Goal: Task Accomplishment & Management: Manage account settings

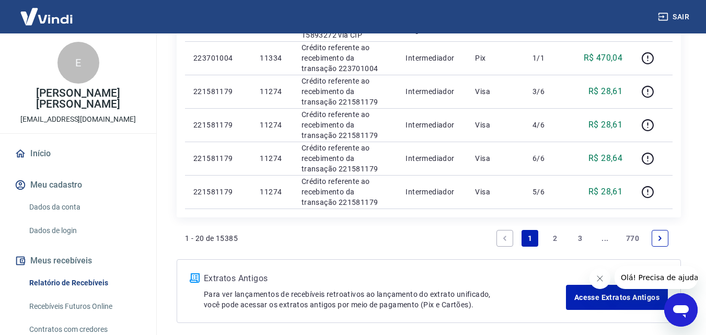
scroll to position [784, 0]
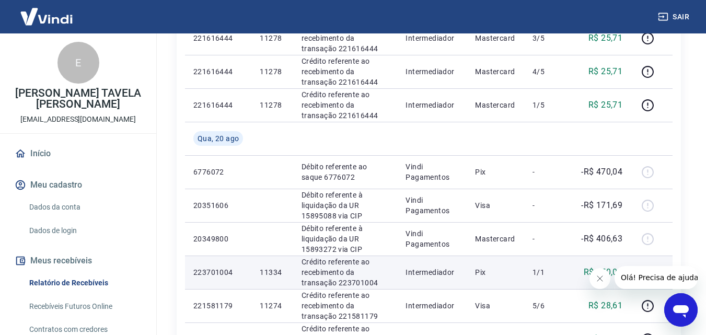
scroll to position [575, 0]
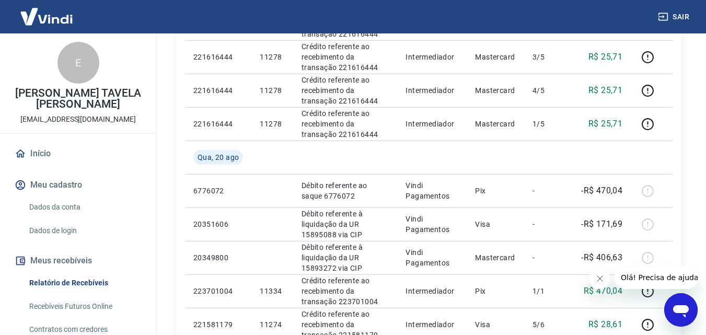
click at [35, 153] on link "Início" at bounding box center [78, 153] width 131 height 23
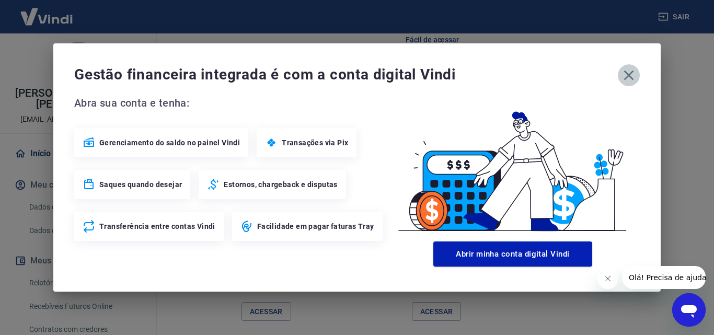
click at [623, 76] on icon "button" at bounding box center [629, 75] width 17 height 17
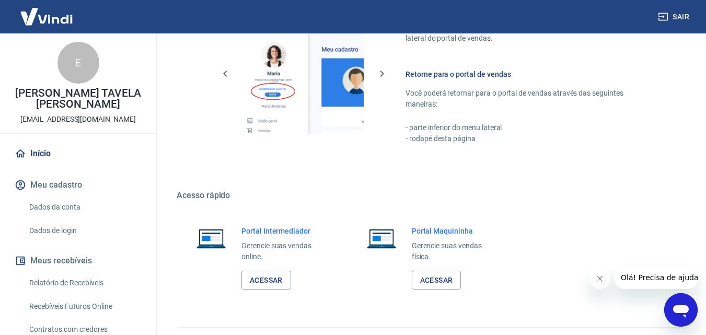
scroll to position [631, 0]
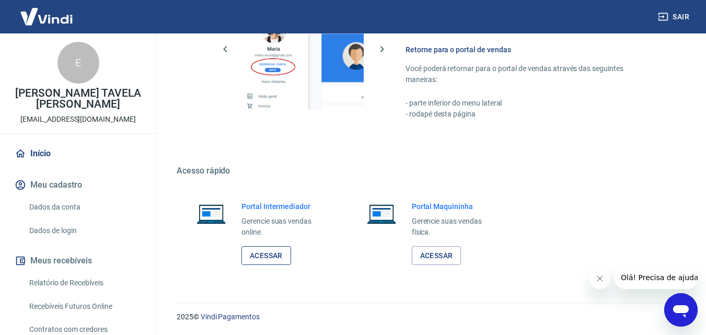
click at [267, 252] on link "Acessar" at bounding box center [267, 255] width 50 height 19
click at [63, 280] on link "Relatório de Recebíveis" at bounding box center [84, 282] width 119 height 21
